Goal: Information Seeking & Learning: Learn about a topic

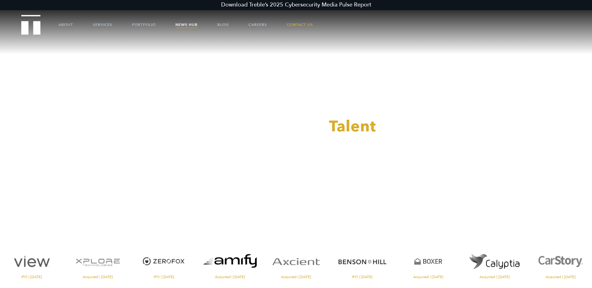
click at [183, 25] on link "News Hub" at bounding box center [186, 24] width 22 height 18
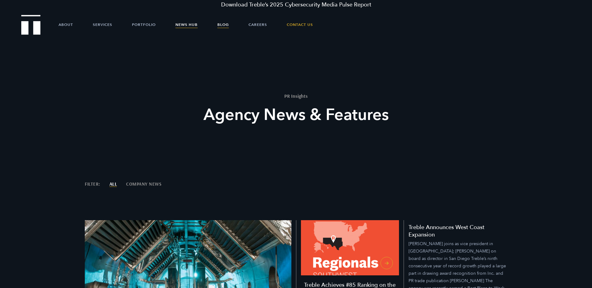
click at [225, 24] on link "Blog" at bounding box center [222, 24] width 11 height 18
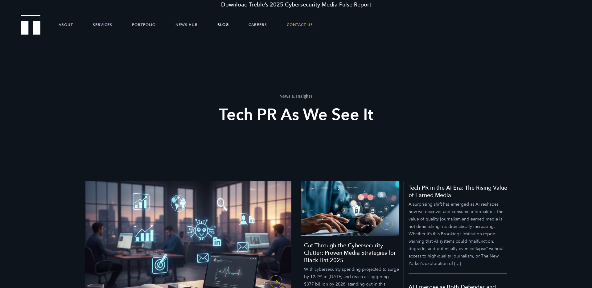
click at [238, 111] on h2 "Tech PR As We See It" at bounding box center [295, 115] width 227 height 22
click at [264, 113] on h2 "Tech PR As We See It" at bounding box center [295, 115] width 227 height 22
click at [287, 114] on h2 "Tech PR As We See It" at bounding box center [295, 115] width 227 height 22
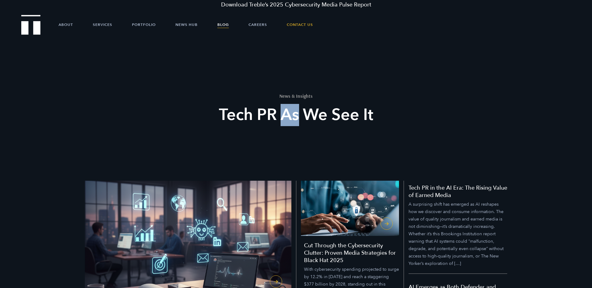
drag, startPoint x: 287, startPoint y: 114, endPoint x: 310, endPoint y: 116, distance: 23.2
click at [287, 114] on h2 "Tech PR As We See It" at bounding box center [295, 115] width 227 height 22
click at [310, 116] on h2 "Tech PR As We See It" at bounding box center [295, 115] width 227 height 22
drag, startPoint x: 310, startPoint y: 116, endPoint x: 326, endPoint y: 115, distance: 15.7
click at [311, 116] on h2 "Tech PR As We See It" at bounding box center [295, 115] width 227 height 22
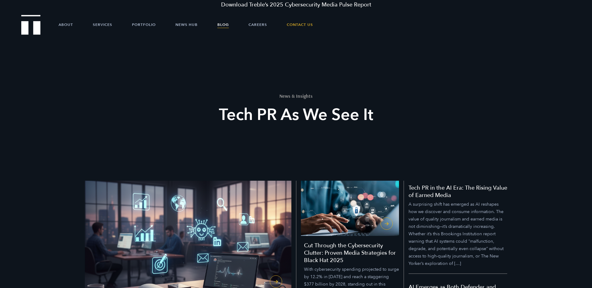
click at [342, 114] on h2 "Tech PR As We See It" at bounding box center [295, 115] width 227 height 22
click at [344, 114] on h2 "Tech PR As We See It" at bounding box center [295, 115] width 227 height 22
click at [367, 116] on h2 "Tech PR As We See It" at bounding box center [295, 115] width 227 height 22
drag, startPoint x: 367, startPoint y: 116, endPoint x: 349, endPoint y: 116, distance: 18.8
click at [367, 116] on h2 "Tech PR As We See It" at bounding box center [295, 115] width 227 height 22
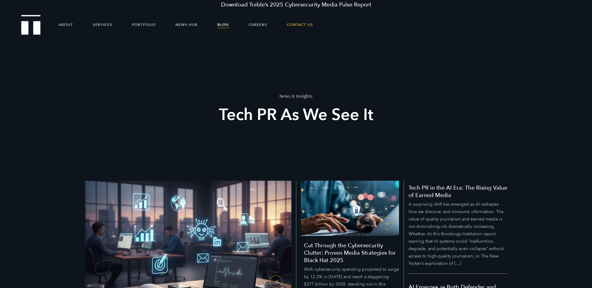
click at [348, 116] on h2 "Tech PR As We See It" at bounding box center [295, 115] width 227 height 22
